Goal: Task Accomplishment & Management: Manage account settings

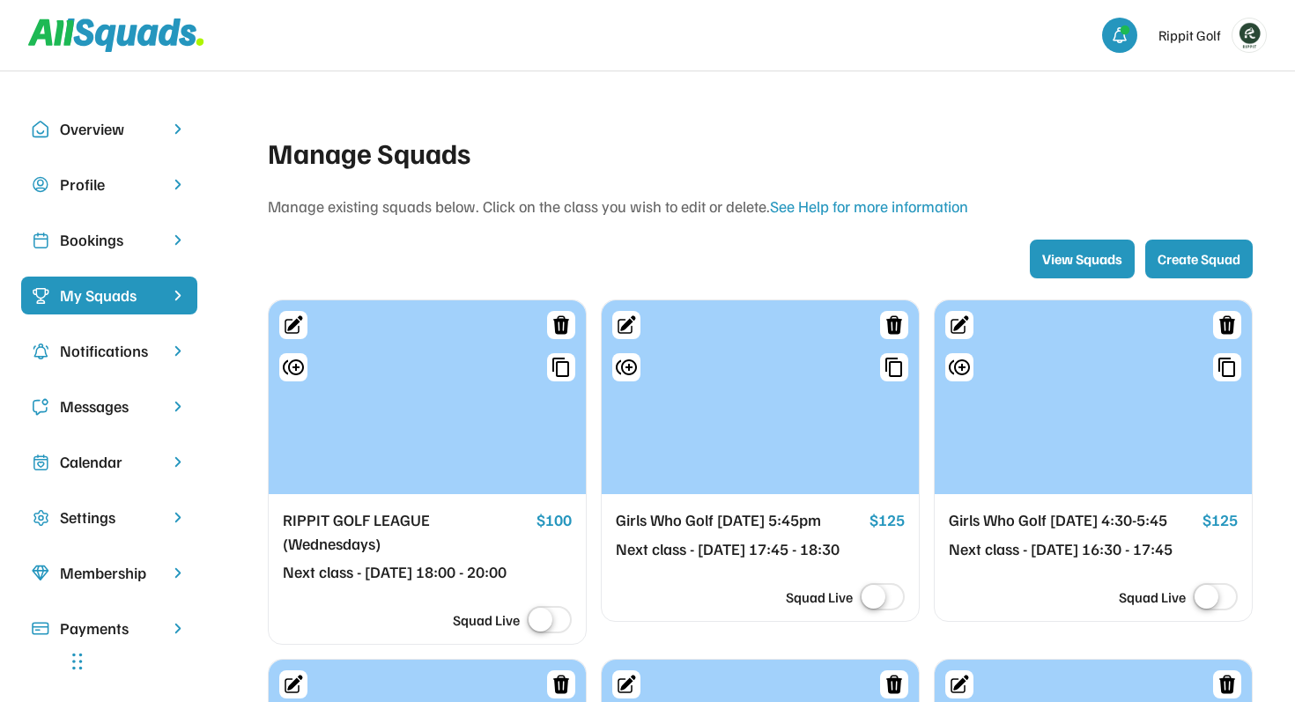
scroll to position [77, 0]
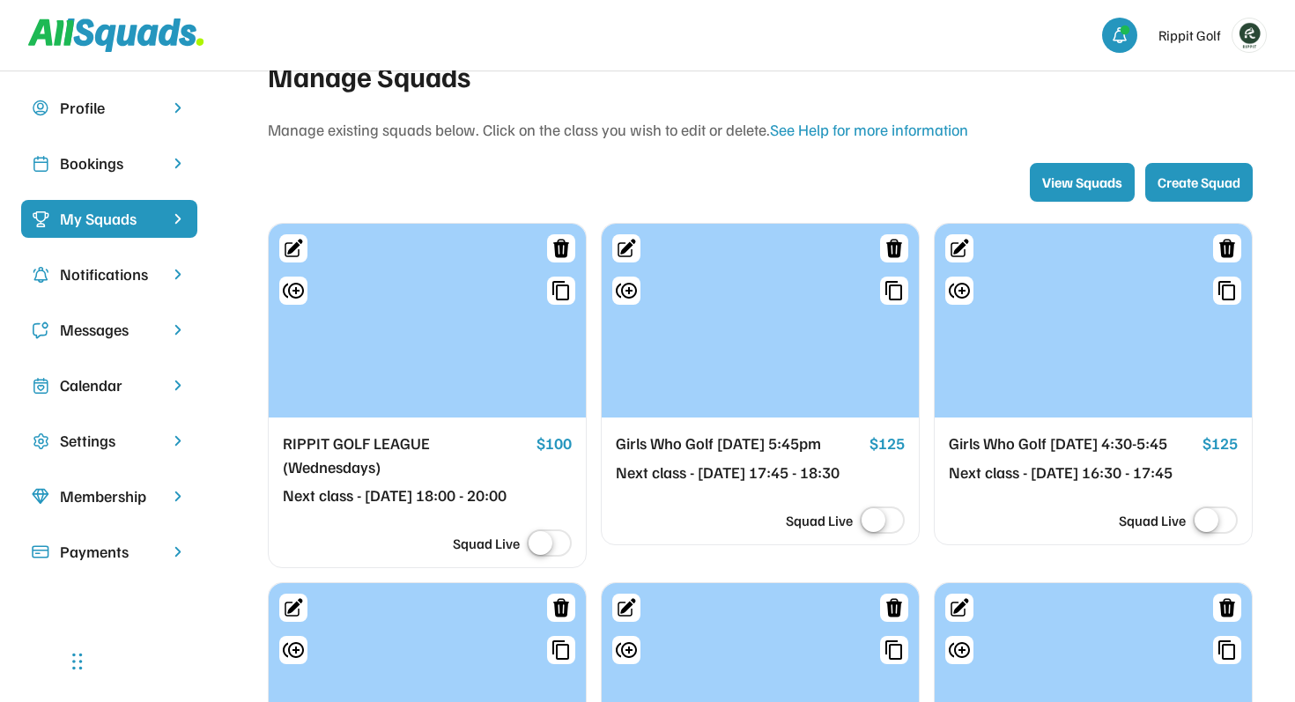
click at [138, 212] on div "My Squads" at bounding box center [109, 219] width 99 height 24
click at [119, 162] on div "Bookings" at bounding box center [109, 164] width 99 height 24
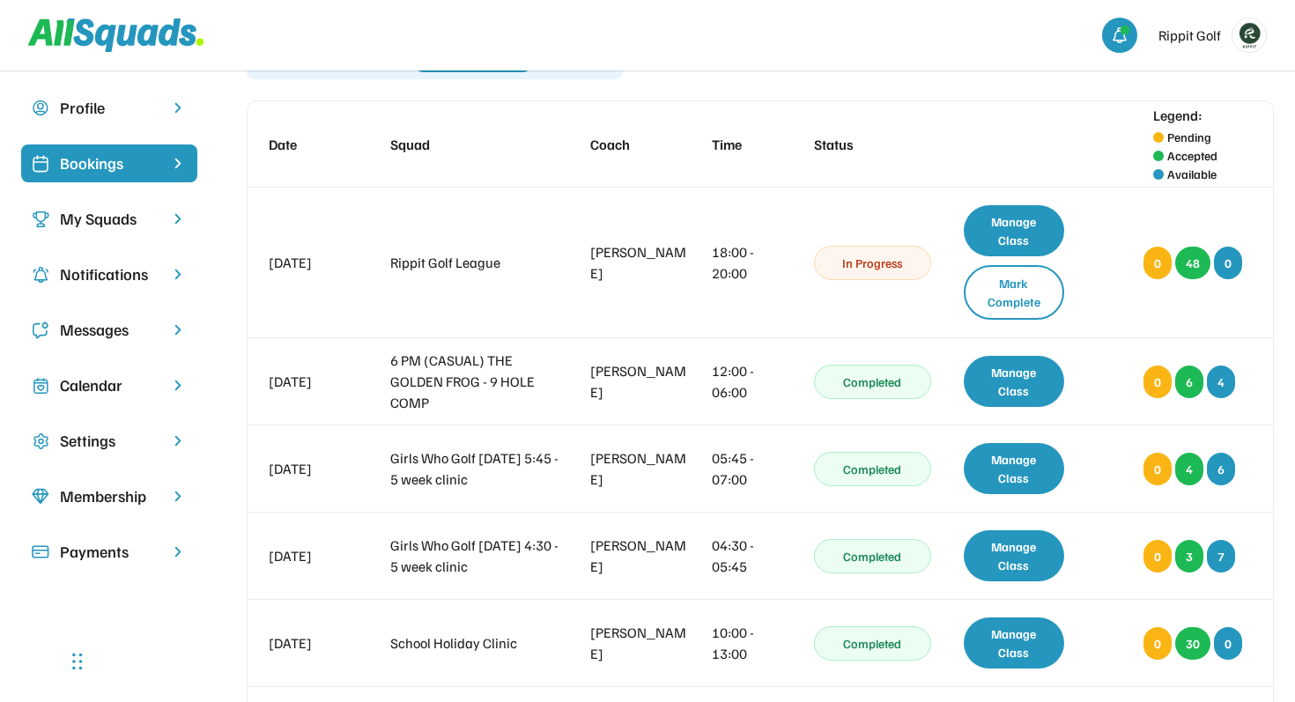
click at [119, 162] on div "Bookings" at bounding box center [109, 164] width 99 height 24
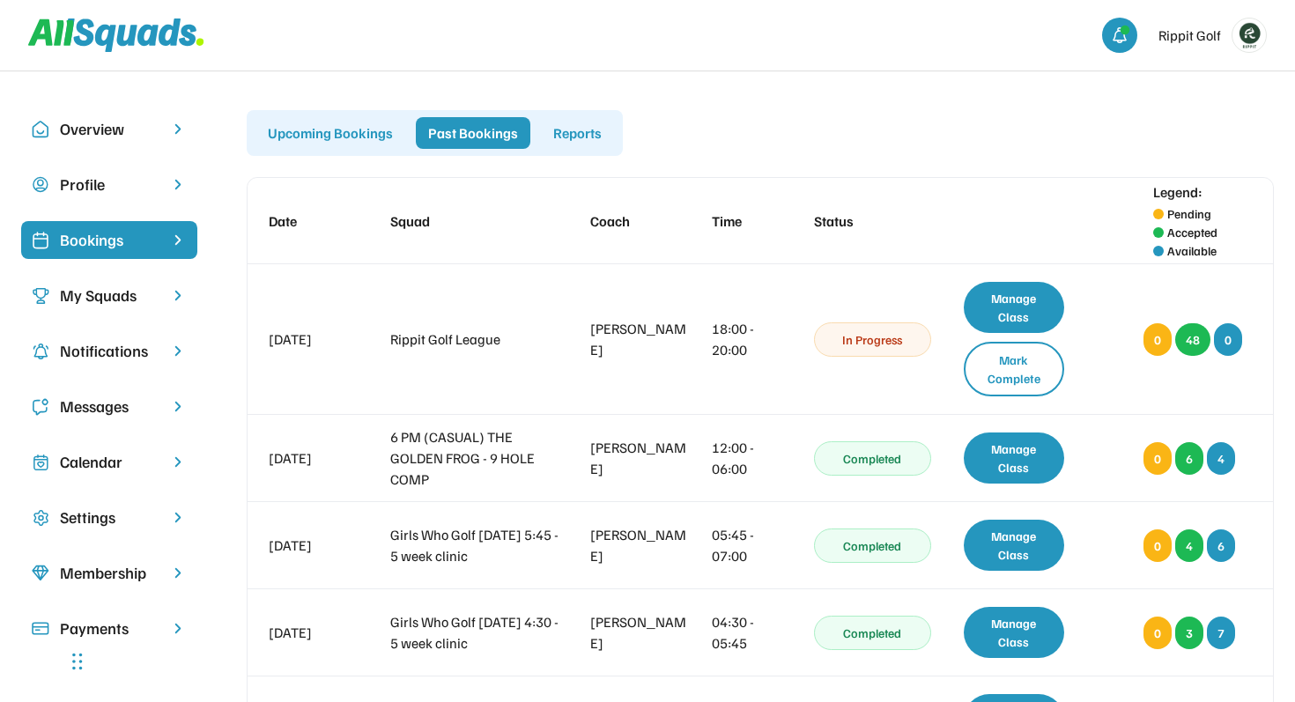
click at [300, 145] on div "Upcoming Bookings" at bounding box center [331, 133] width 150 height 32
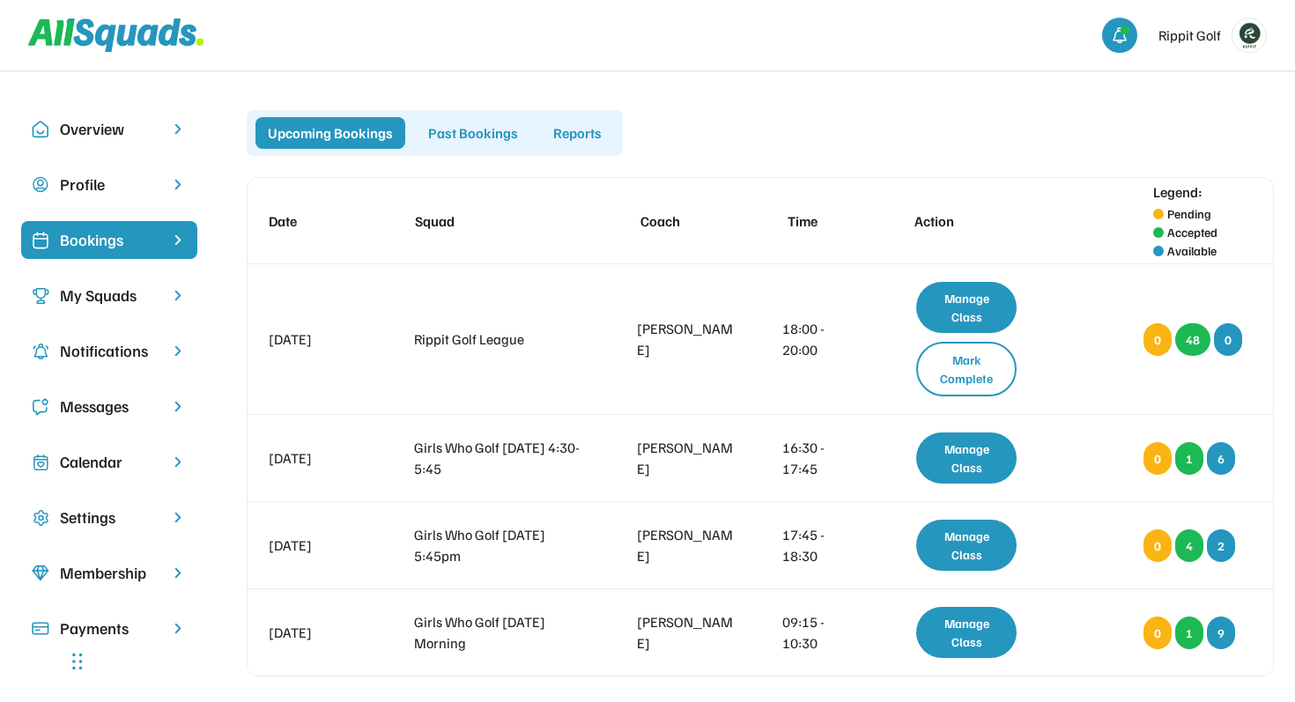
click at [477, 137] on div "Past Bookings" at bounding box center [473, 133] width 115 height 32
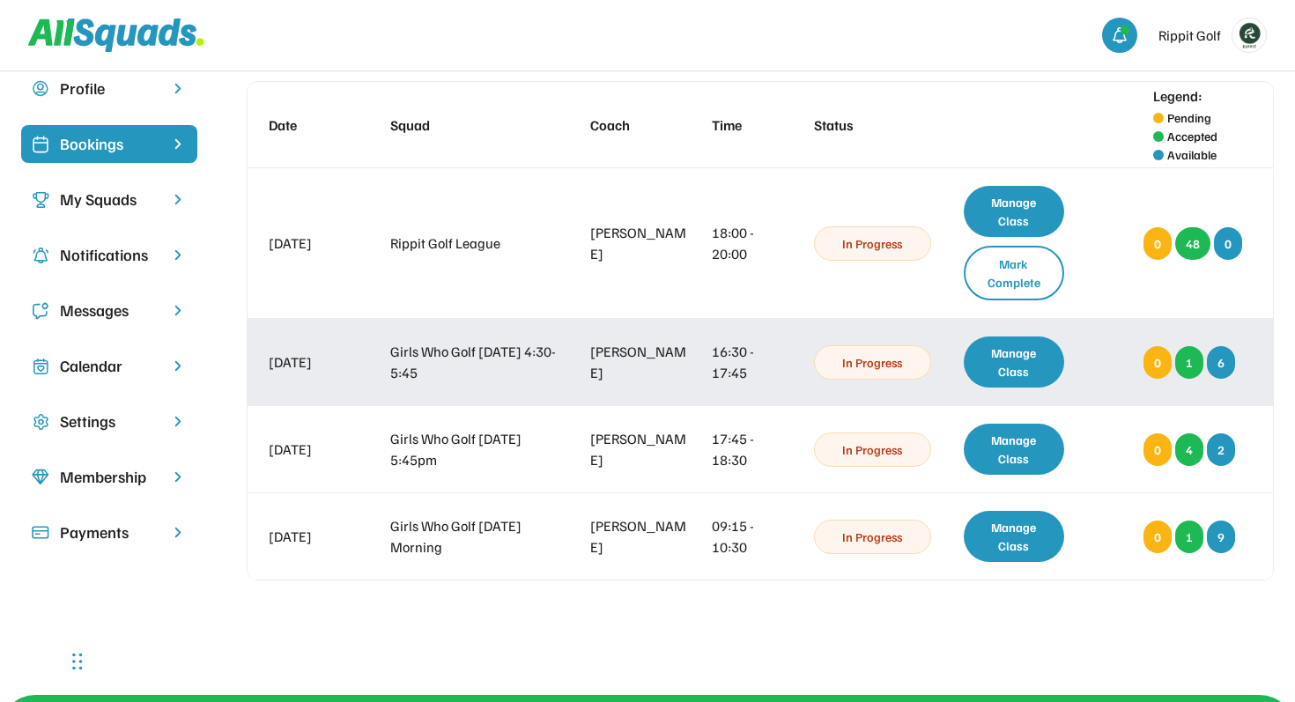
scroll to position [241, 0]
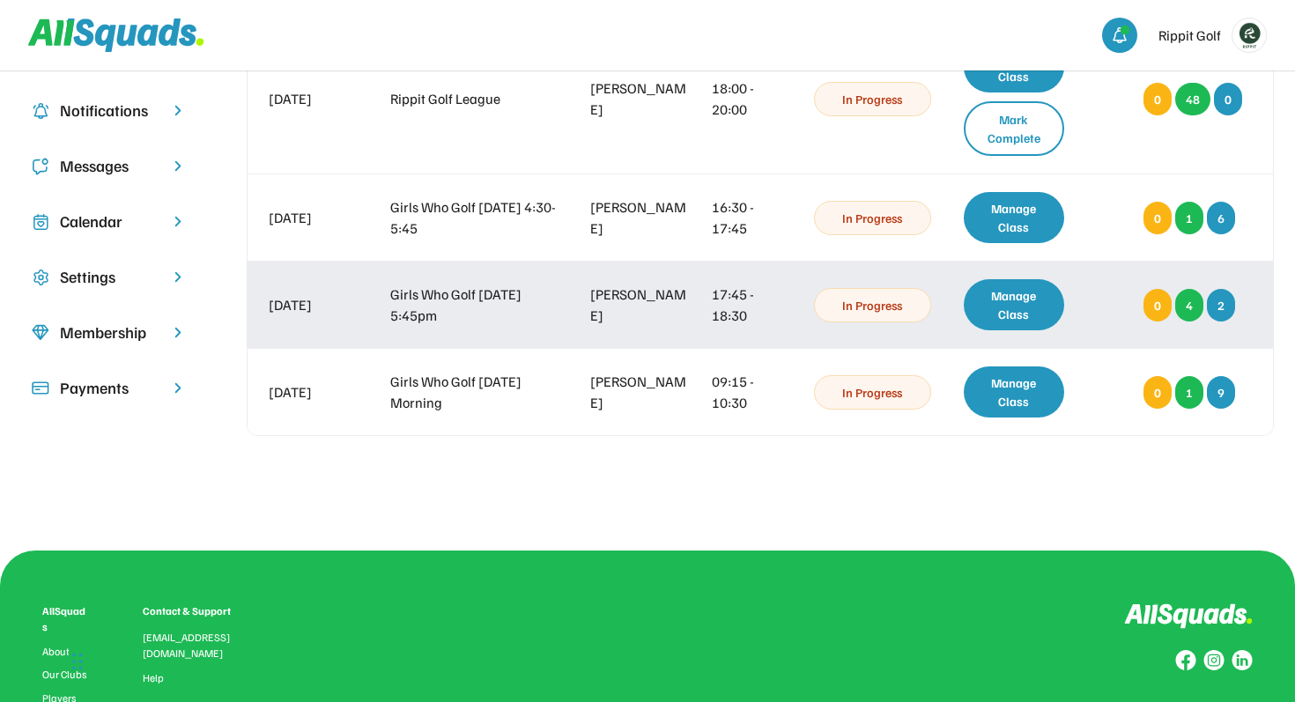
click at [1004, 300] on div "Manage Class" at bounding box center [1014, 304] width 100 height 51
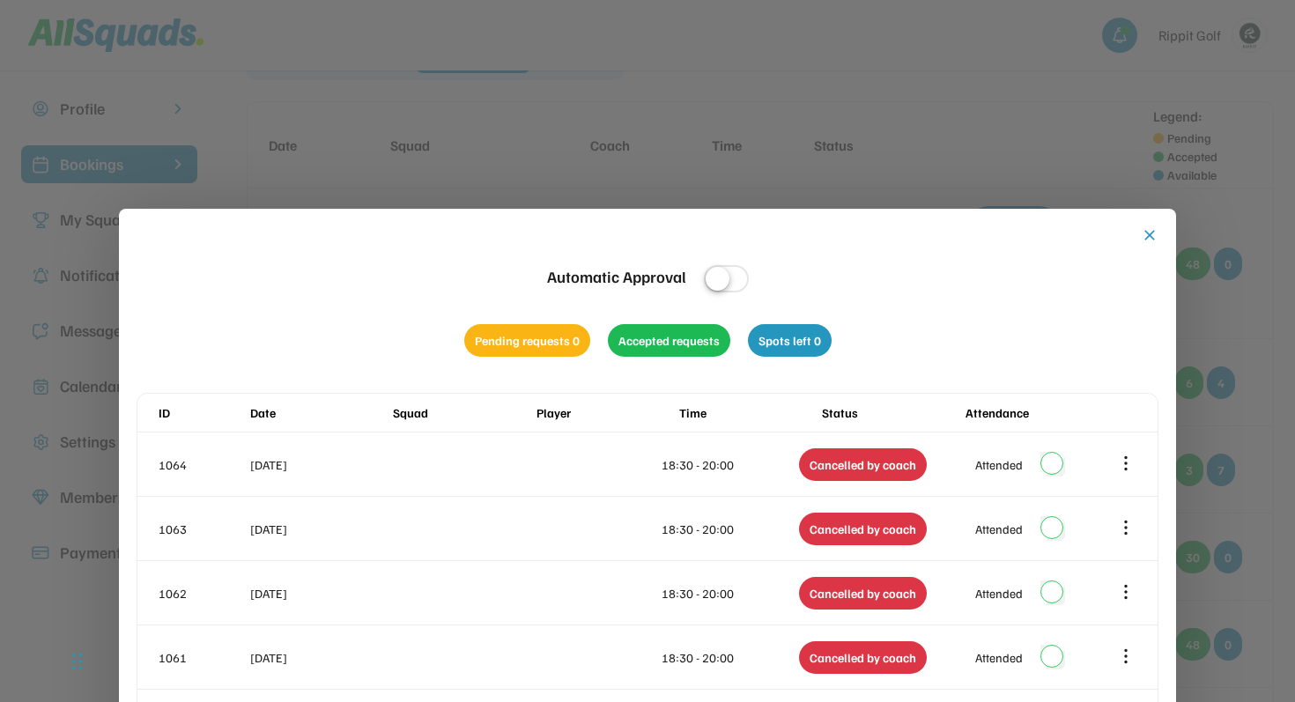
scroll to position [43, 0]
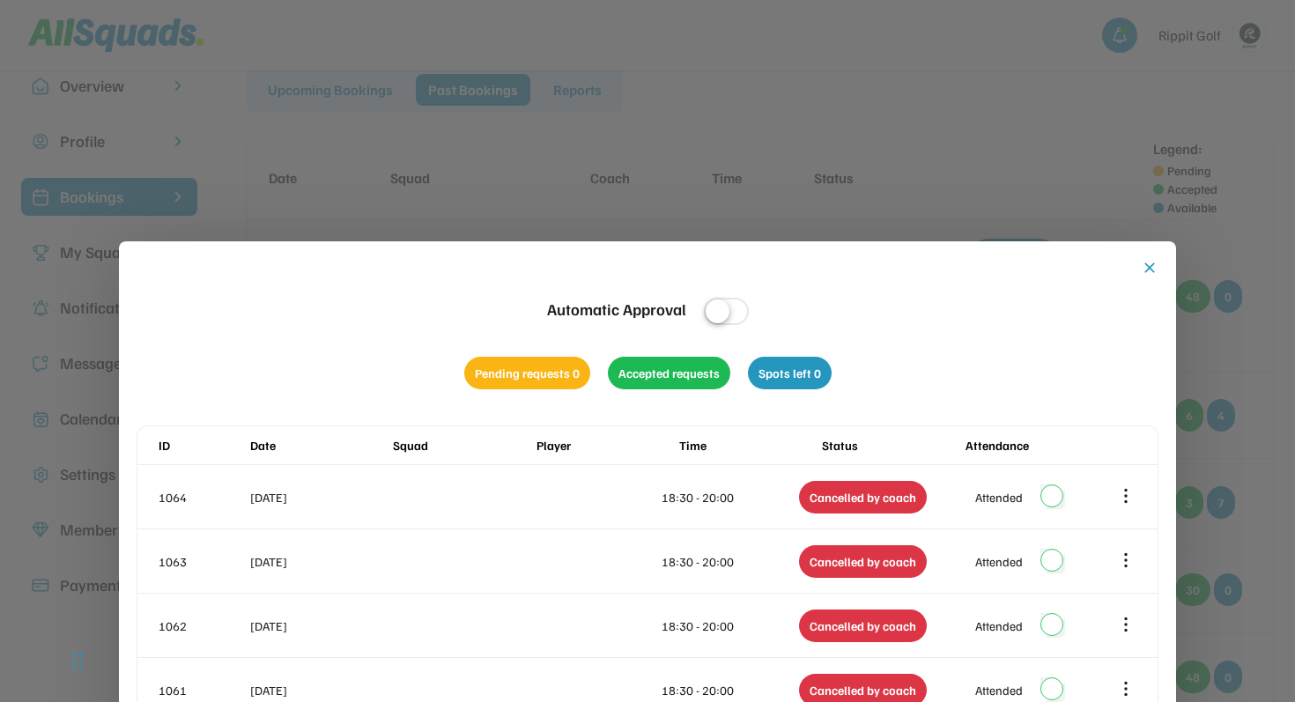
click at [1152, 265] on button "close" at bounding box center [1150, 268] width 18 height 18
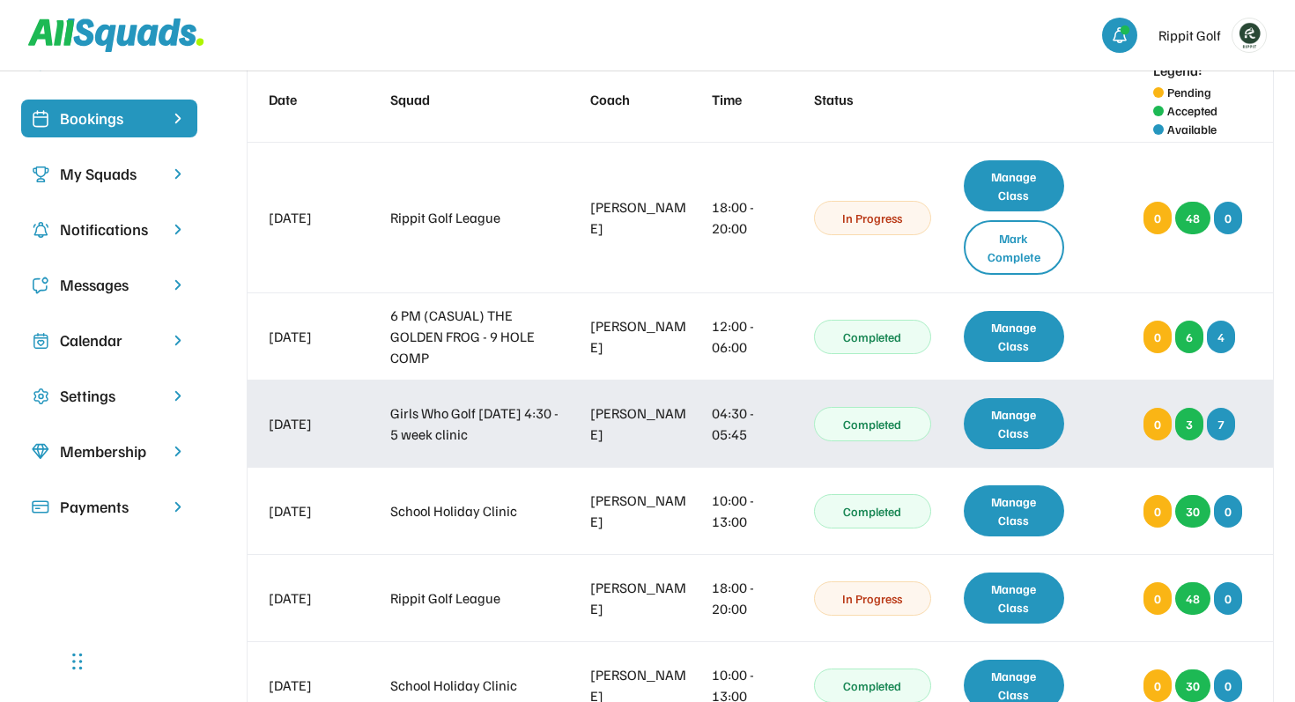
scroll to position [133, 0]
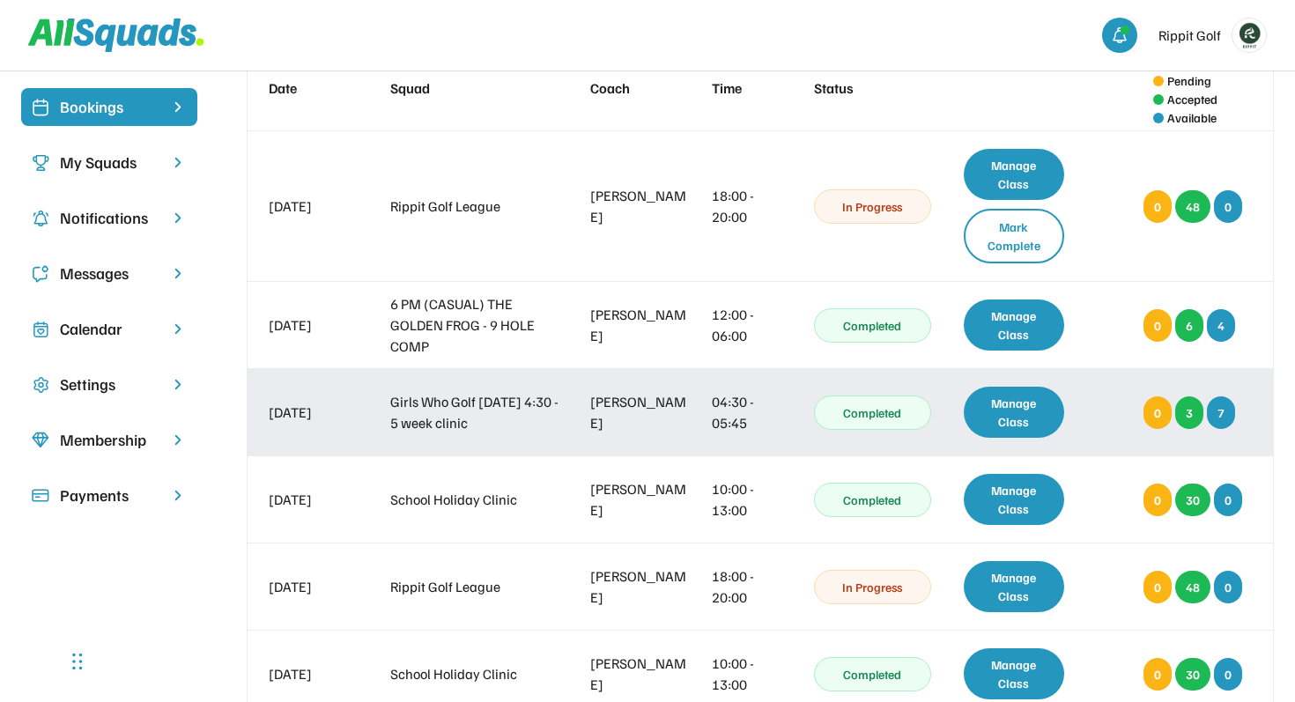
click at [1005, 419] on div "Manage Class" at bounding box center [1014, 412] width 100 height 51
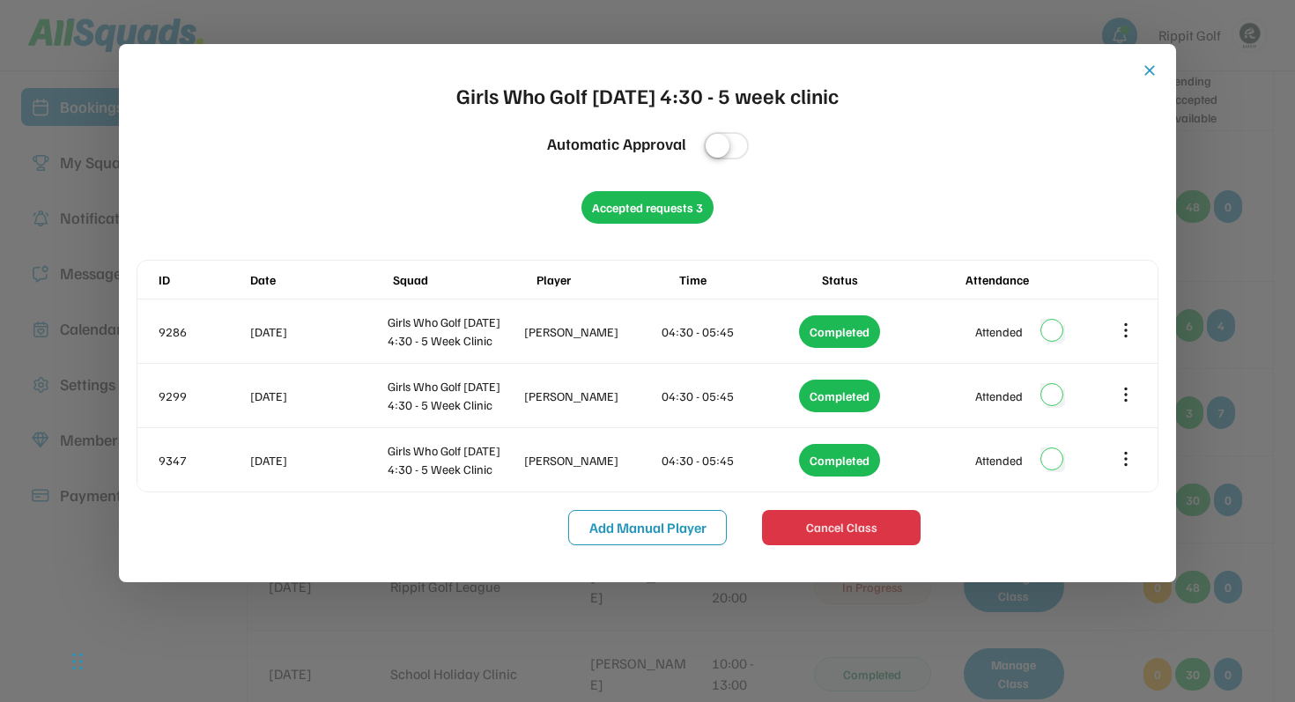
click at [1152, 71] on button "close" at bounding box center [1150, 71] width 18 height 18
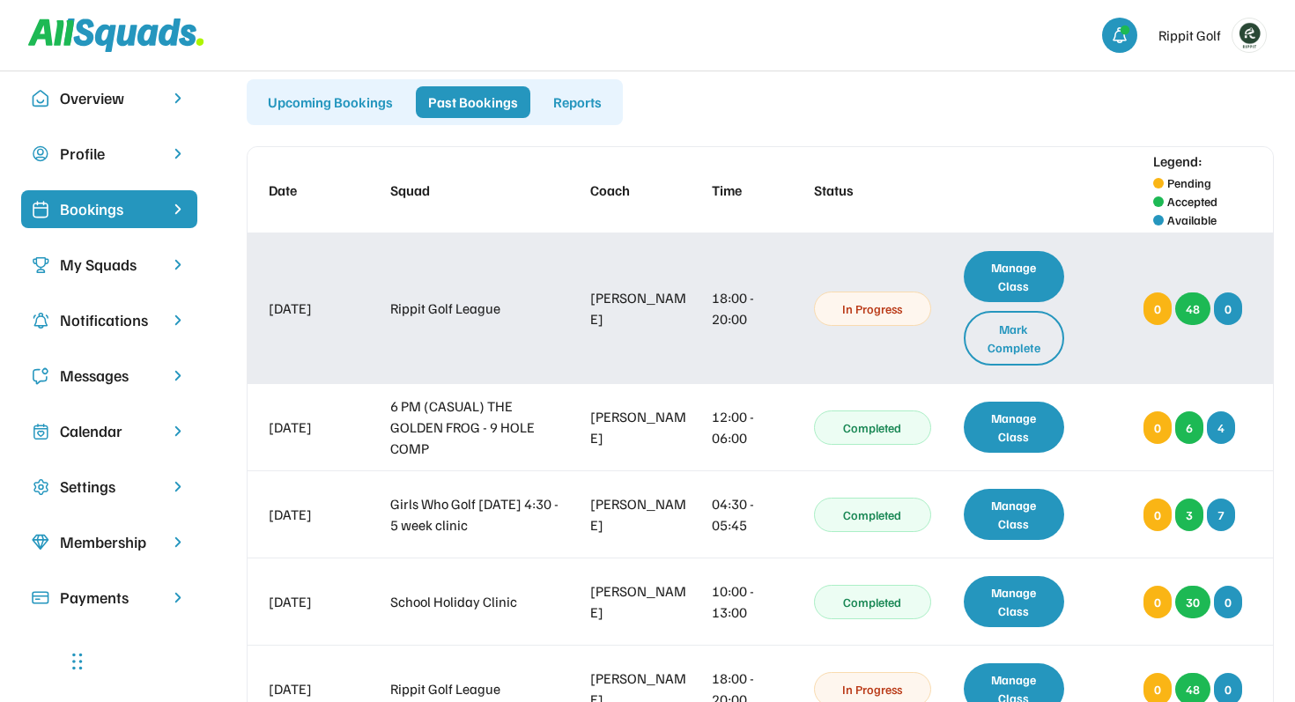
scroll to position [32, 0]
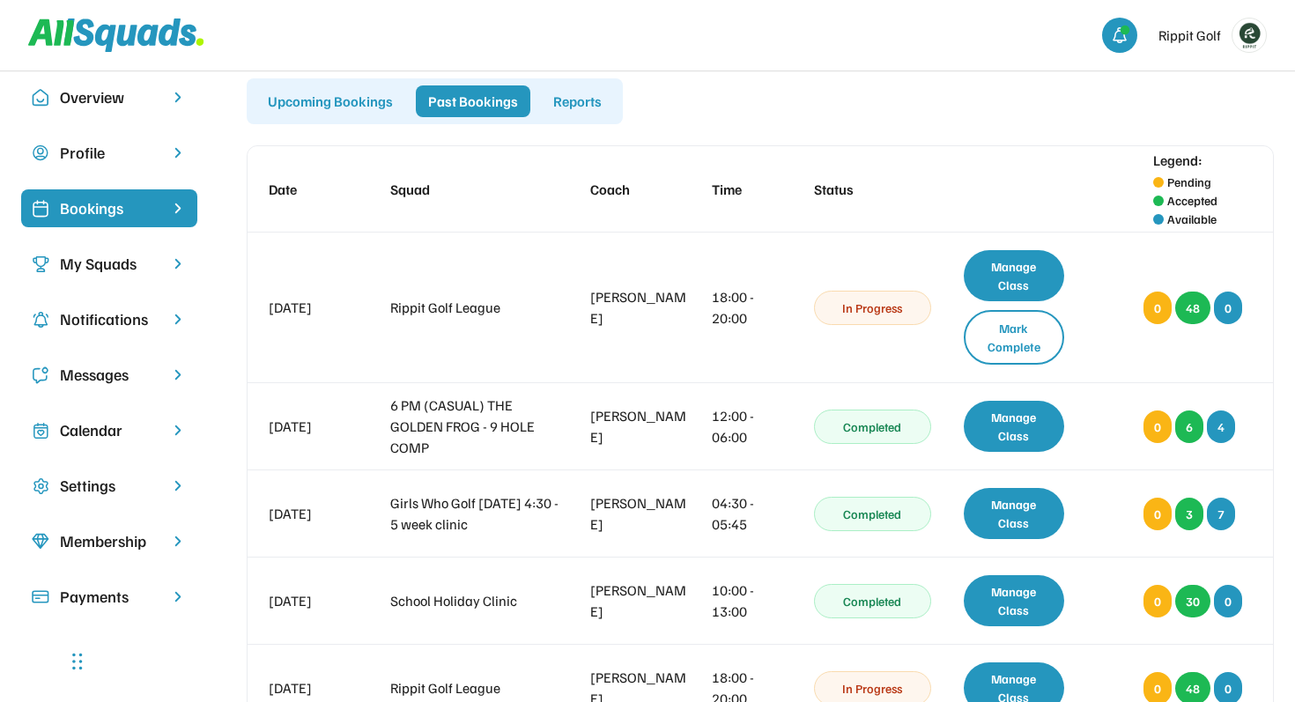
click at [99, 274] on div "My Squads" at bounding box center [109, 264] width 99 height 24
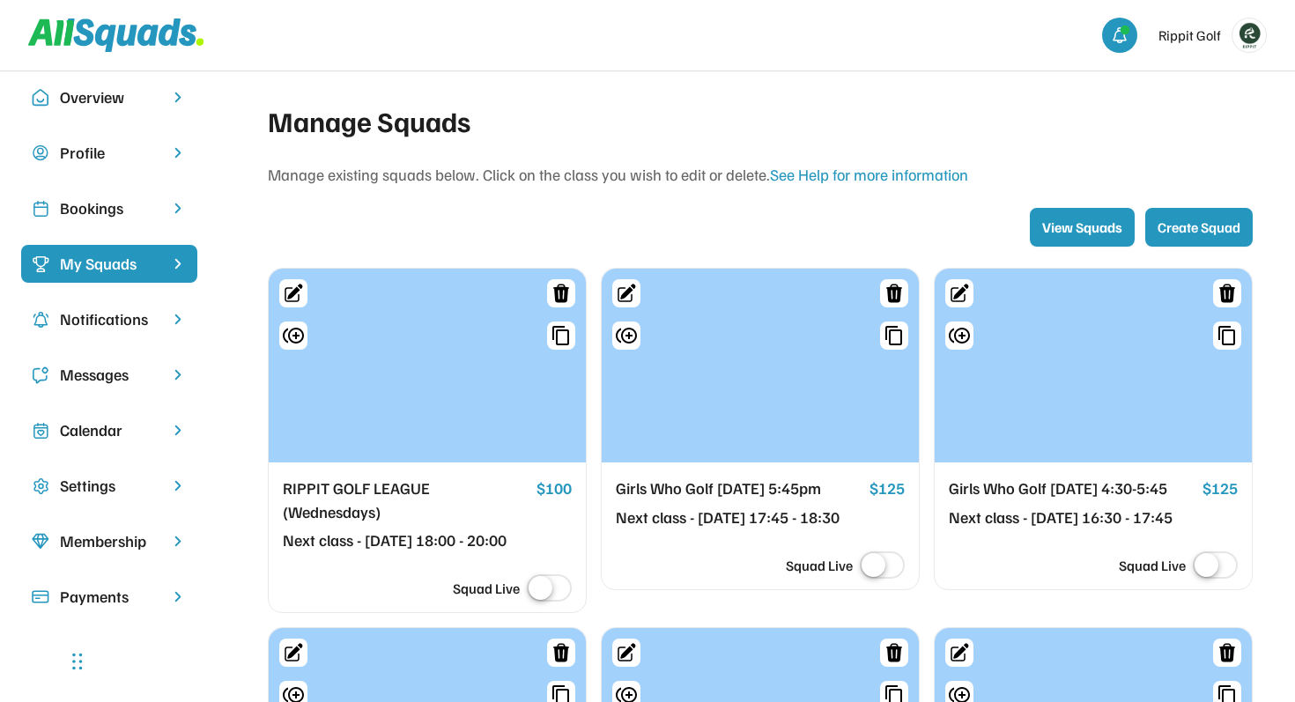
click at [160, 183] on div "Profile" at bounding box center [109, 162] width 176 height 56
click at [160, 216] on div "Bookings" at bounding box center [109, 208] width 176 height 38
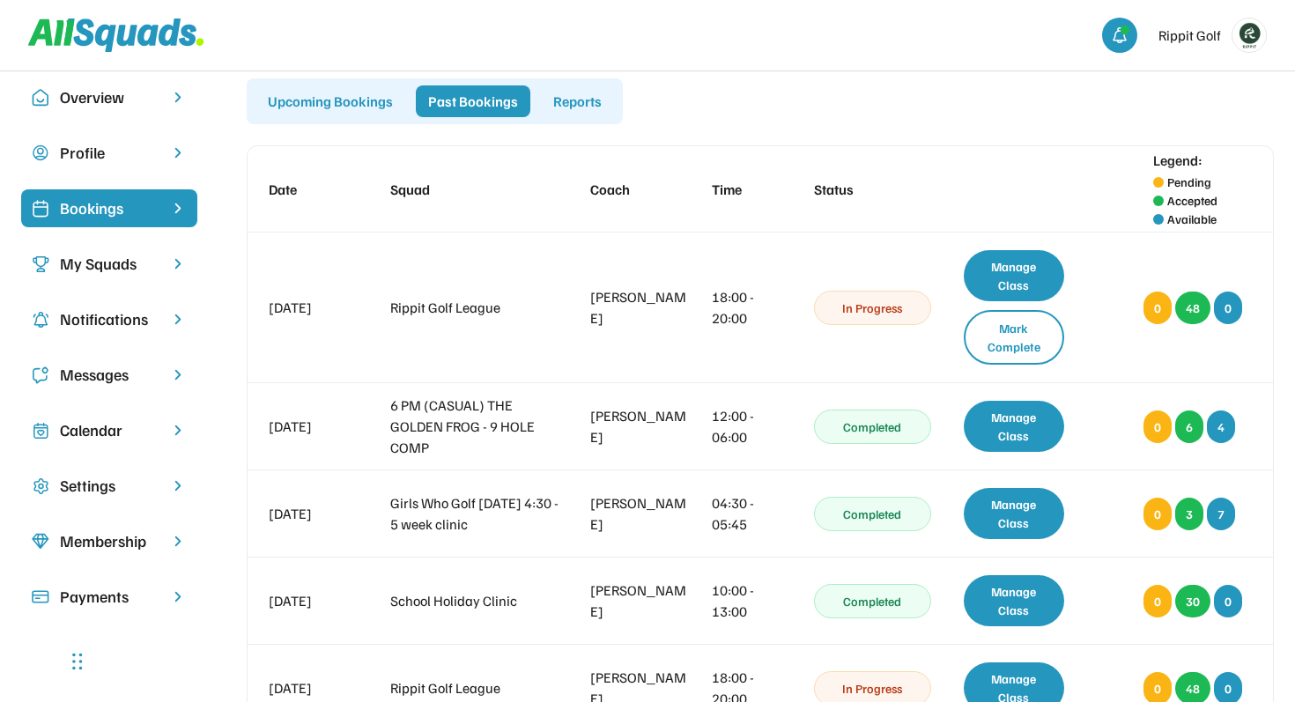
click at [348, 112] on div "Upcoming Bookings" at bounding box center [331, 101] width 150 height 32
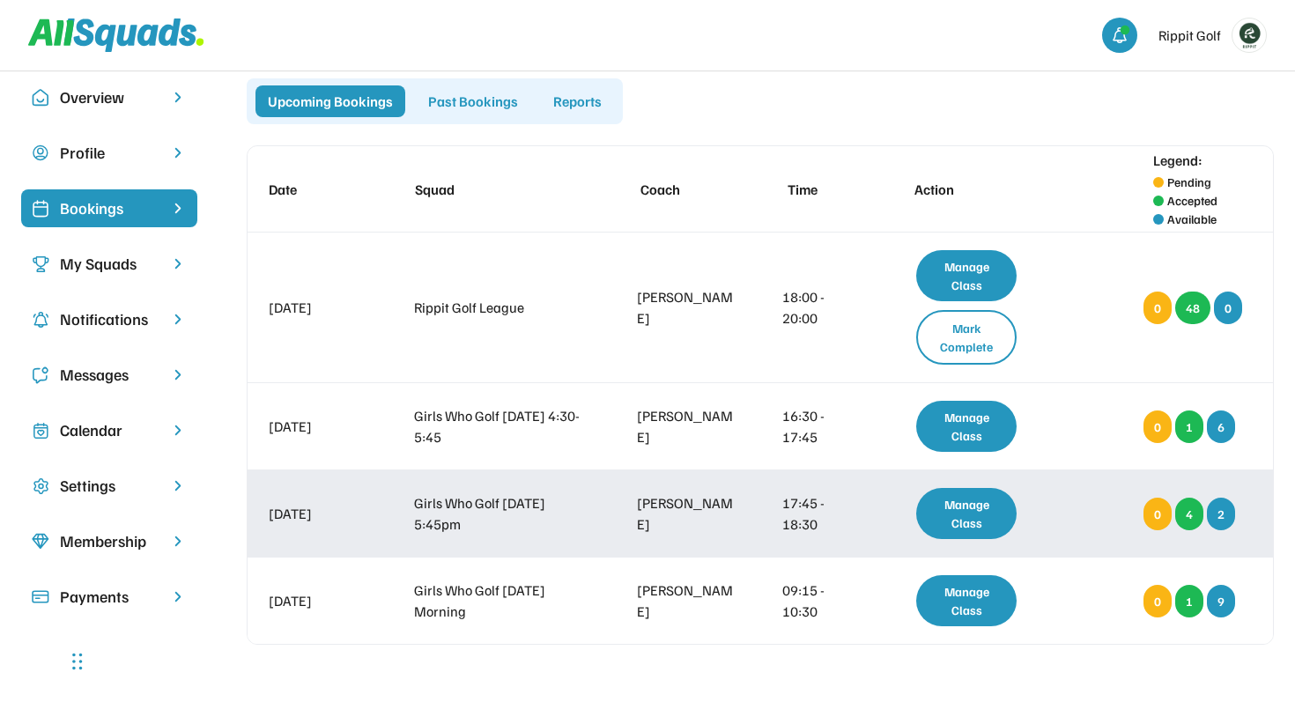
click at [980, 524] on div "Manage Class" at bounding box center [967, 513] width 100 height 51
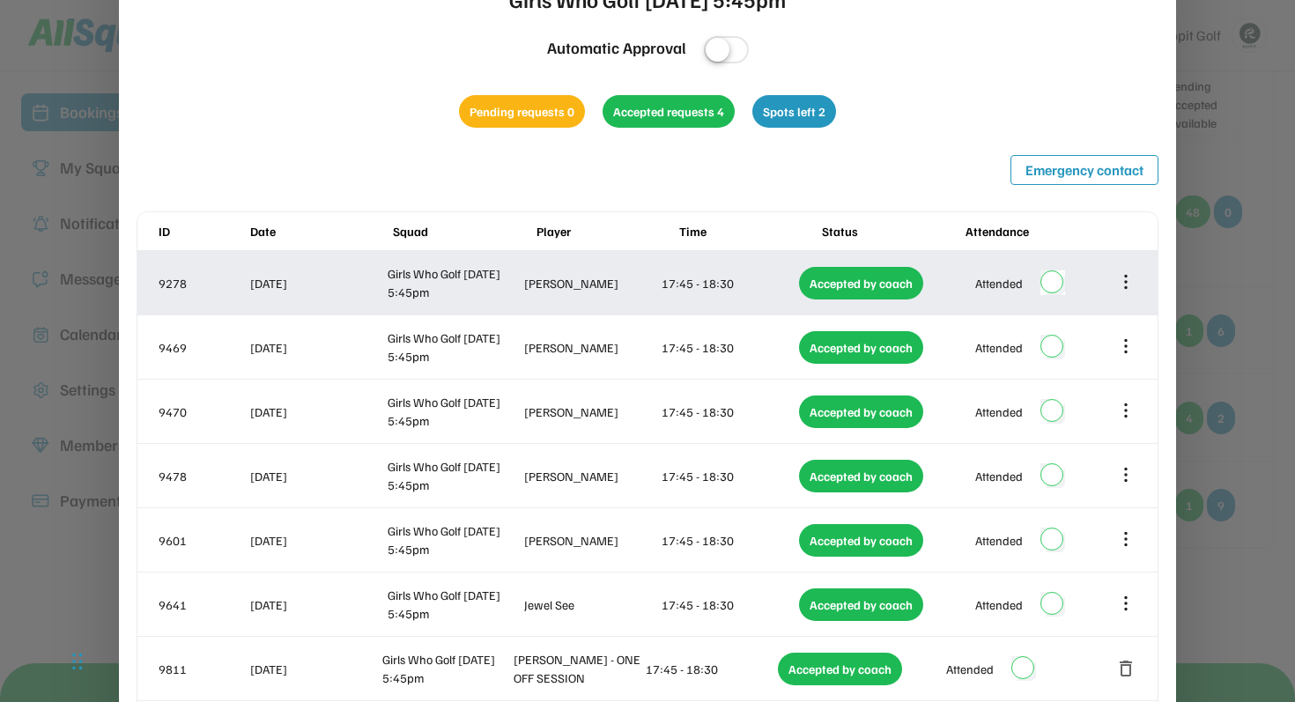
scroll to position [61, 0]
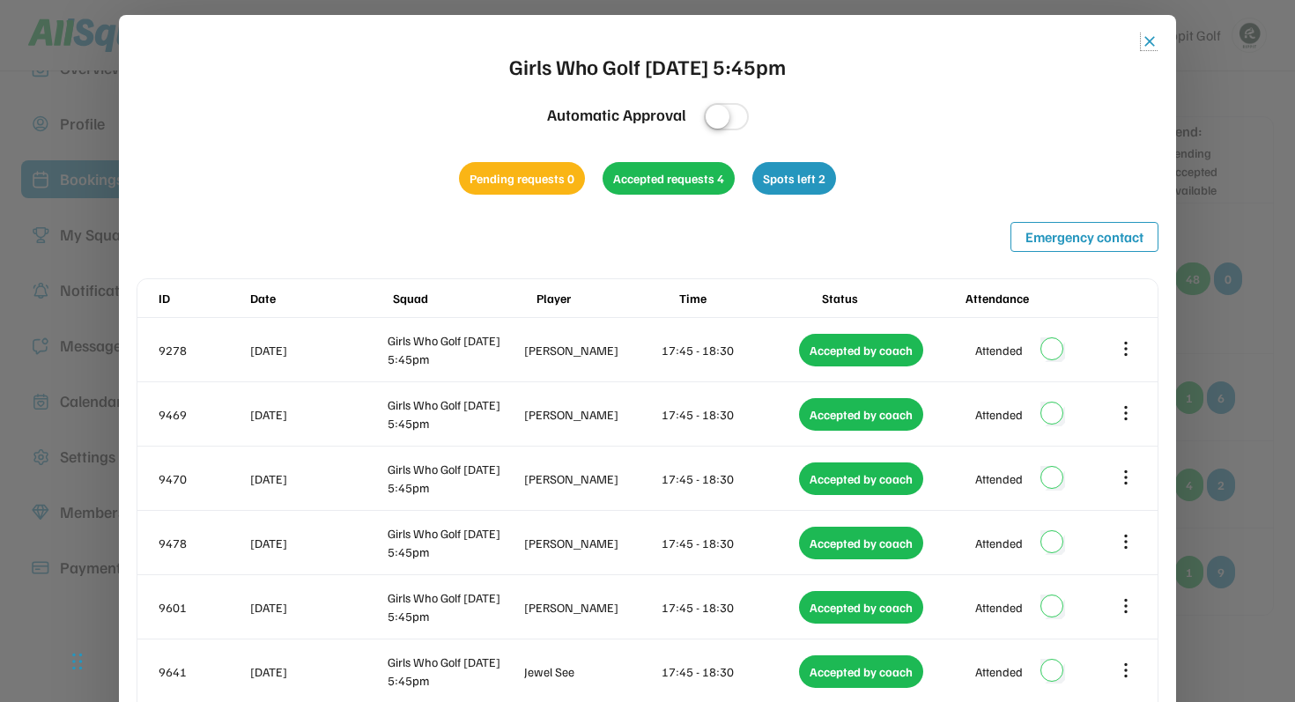
drag, startPoint x: 1147, startPoint y: 39, endPoint x: 883, endPoint y: 165, distance: 292.9
click at [883, 165] on div "close Girls Who Golf [DATE] 5:45pm Automatic Approval Pending requests 0 Accept…" at bounding box center [648, 460] width 1022 height 855
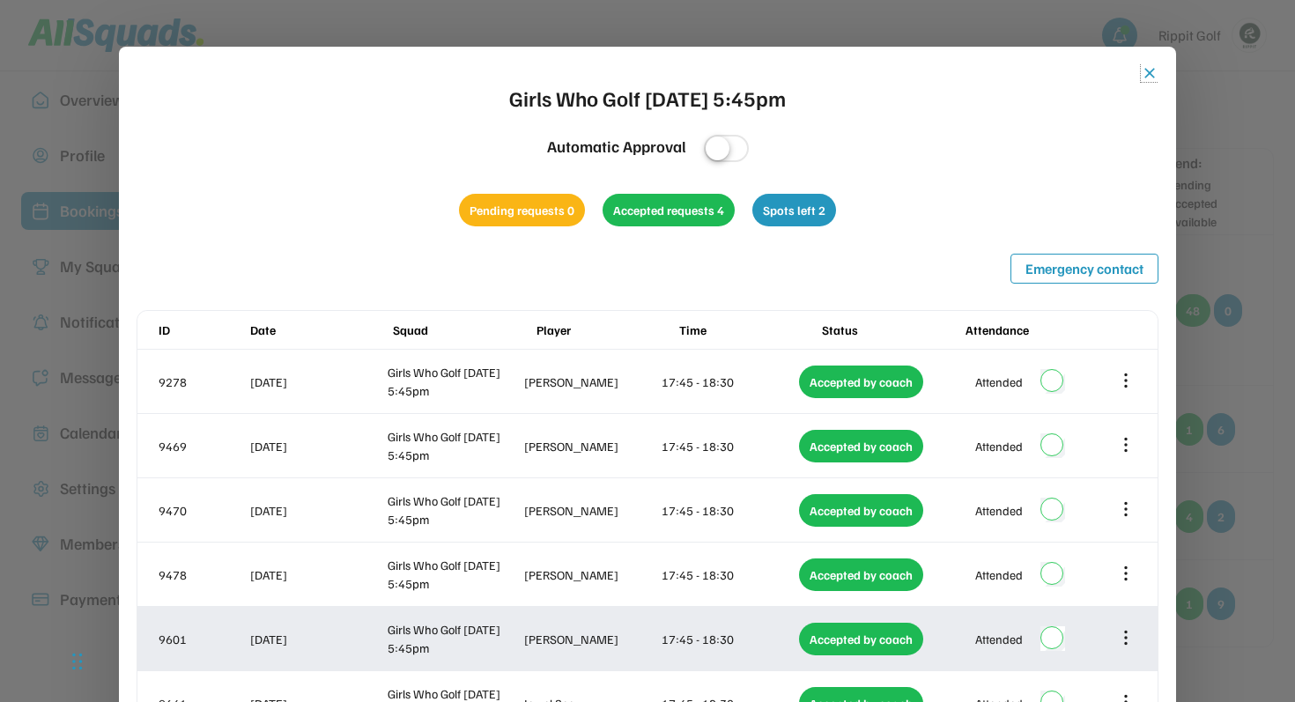
scroll to position [0, 0]
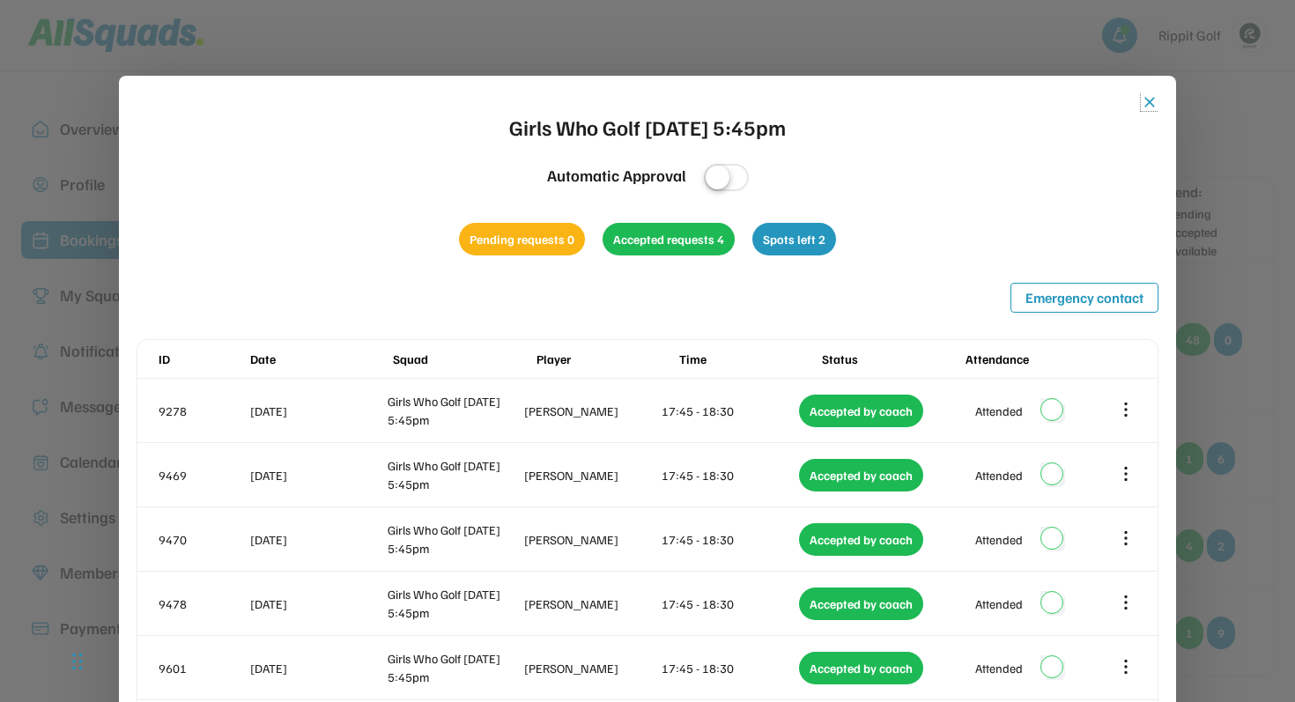
click at [1148, 100] on button "close" at bounding box center [1150, 102] width 18 height 18
